Goal: Transaction & Acquisition: Purchase product/service

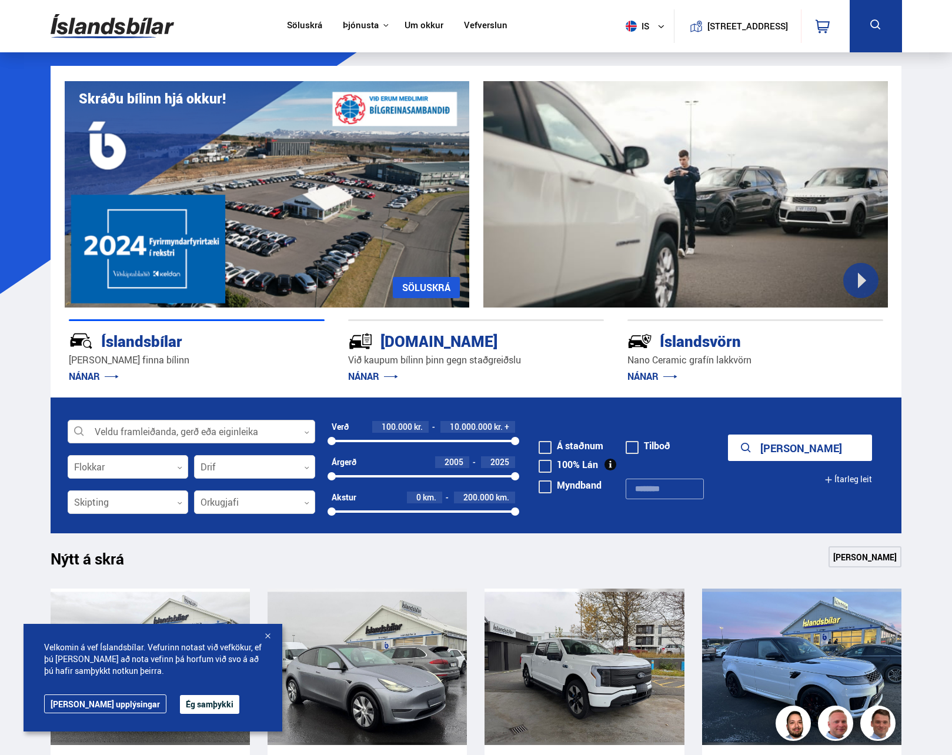
click at [152, 428] on div at bounding box center [192, 432] width 248 height 24
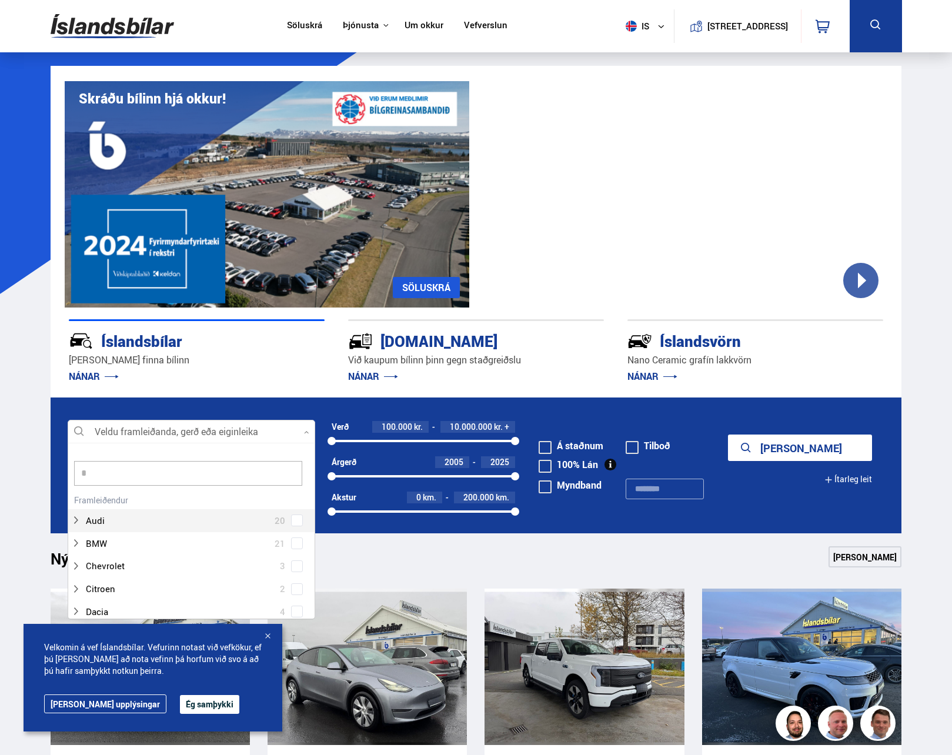
scroll to position [11, 0]
type input "***"
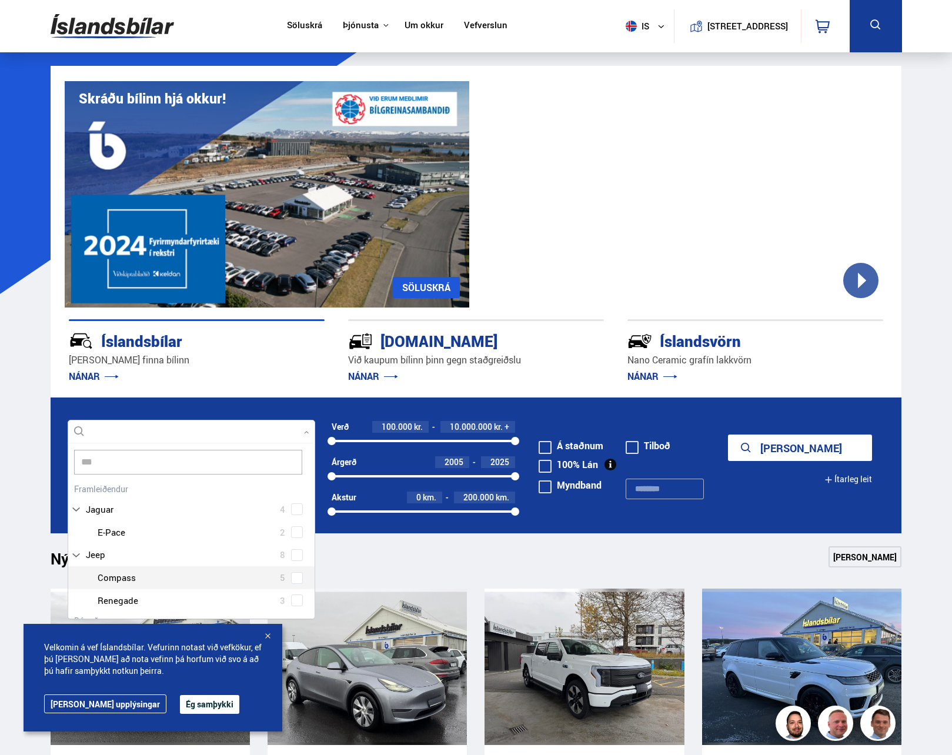
click at [295, 580] on div "Jeep Compass 5 Jeep Renegade 3" at bounding box center [191, 589] width 246 height 46
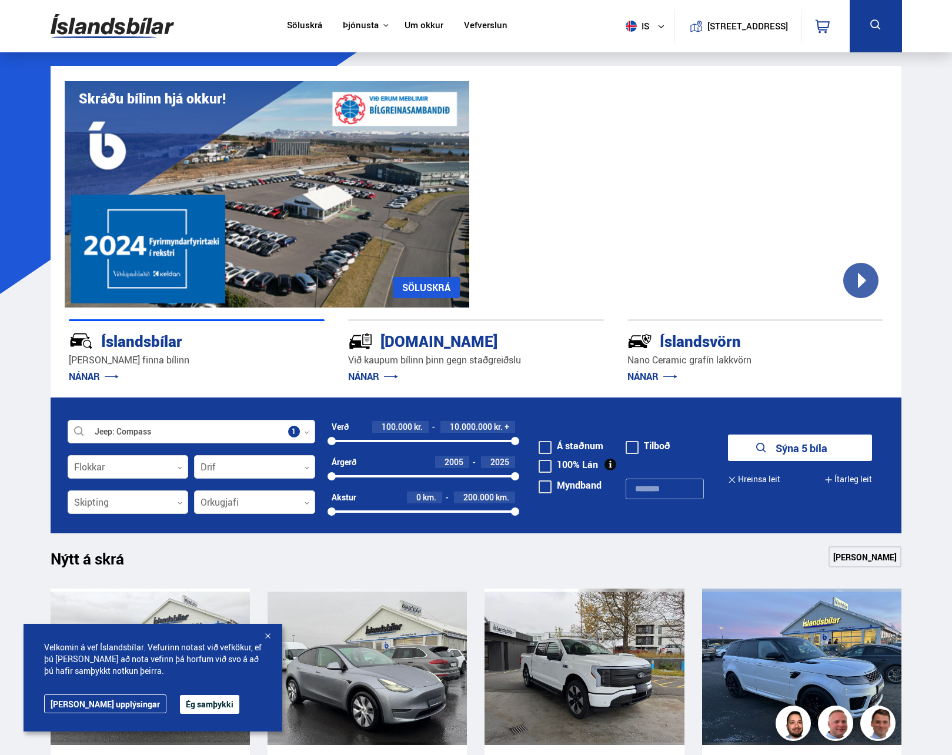
click at [815, 447] on button "Sýna 5 bíla" at bounding box center [800, 448] width 144 height 26
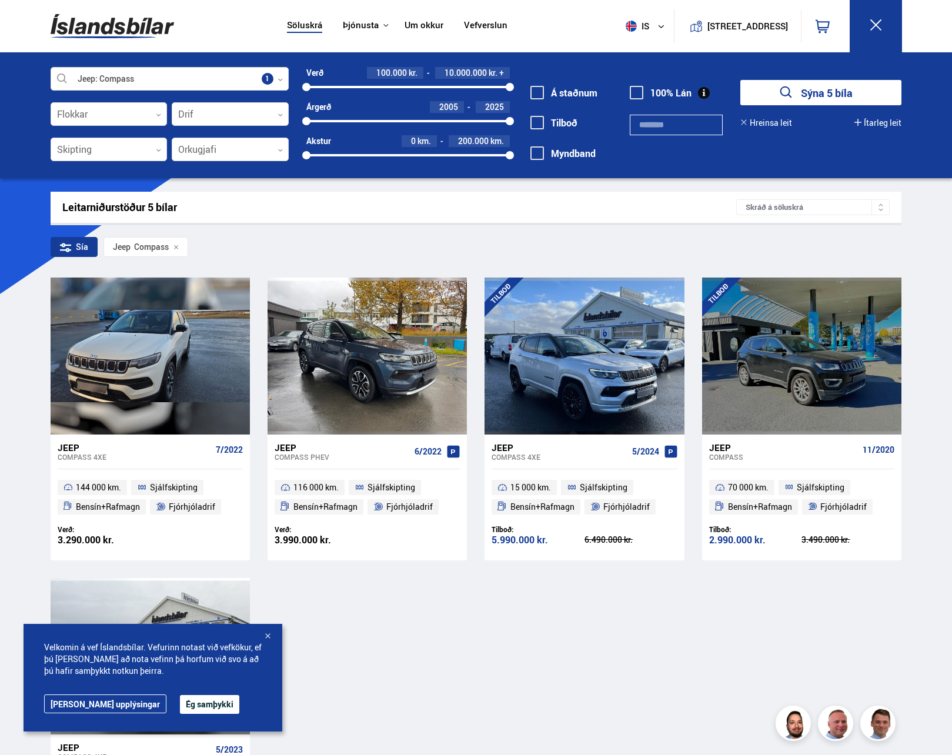
click at [624, 667] on div "Jeep Compass 4XE 7/2022 144 000 km. Sjálfskipting Bensín+Rafmagn Fjórhjóladrif …" at bounding box center [476, 569] width 851 height 582
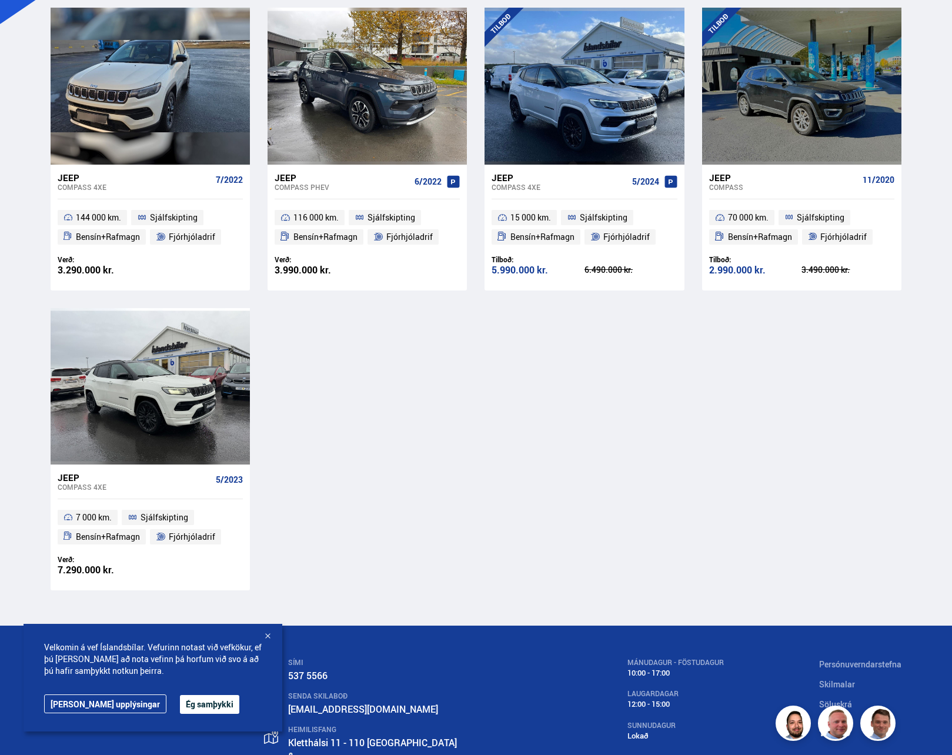
scroll to position [344, 0]
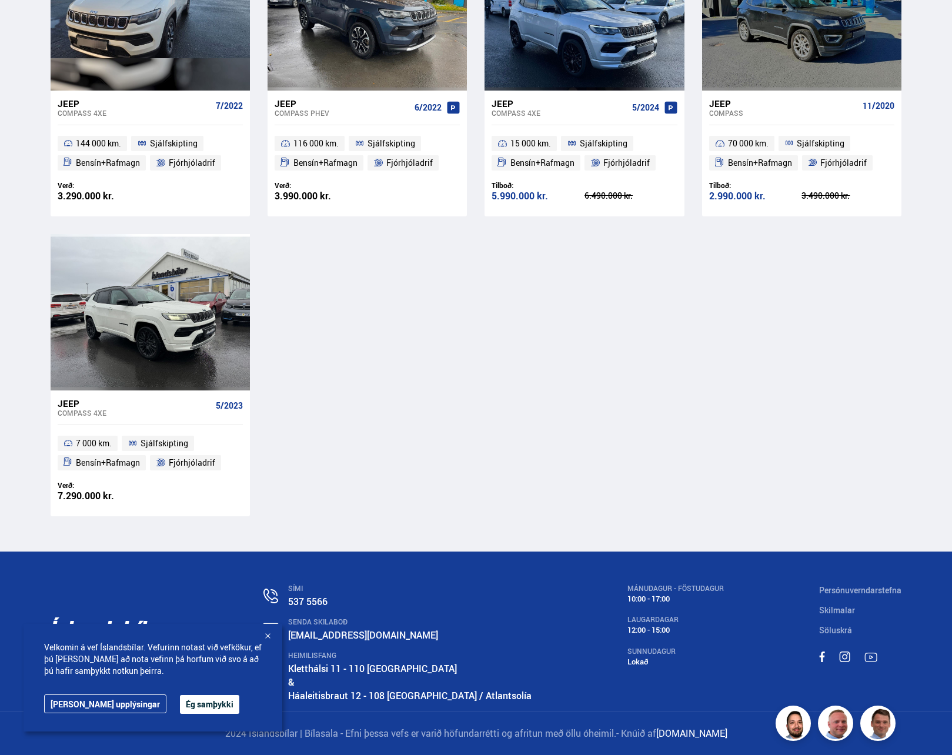
click at [269, 634] on div at bounding box center [268, 637] width 12 height 12
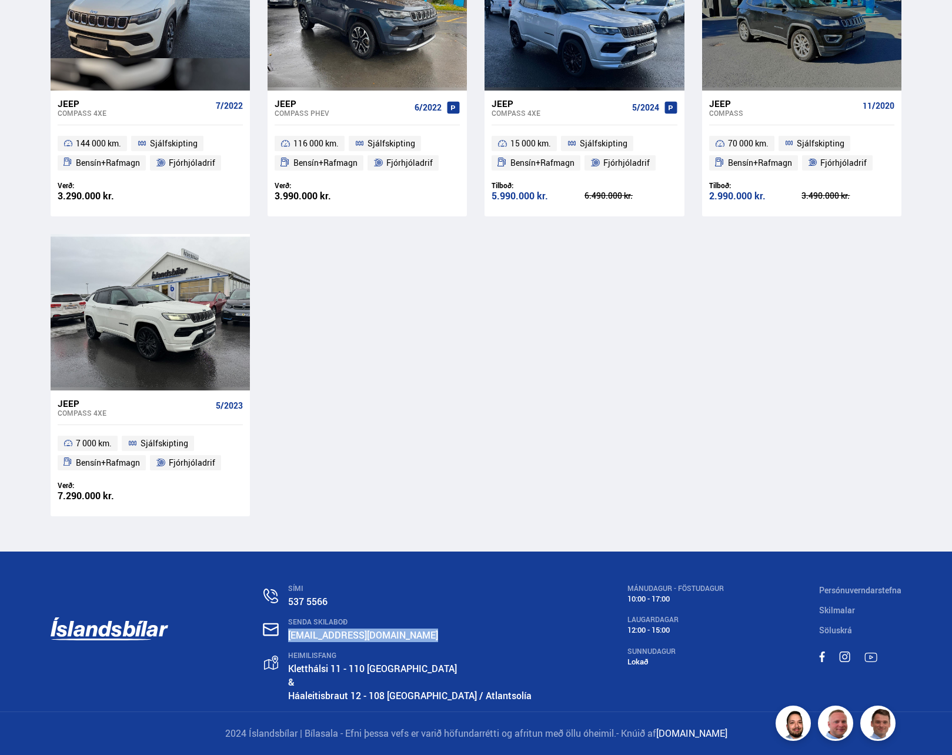
drag, startPoint x: 303, startPoint y: 636, endPoint x: 430, endPoint y: 635, distance: 127.0
click at [430, 635] on div "SENDA SKILABOÐ [EMAIL_ADDRESS][DOMAIN_NAME]" at bounding box center [397, 630] width 268 height 25
copy link "[EMAIL_ADDRESS][DOMAIN_NAME]"
